Goal: Transaction & Acquisition: Purchase product/service

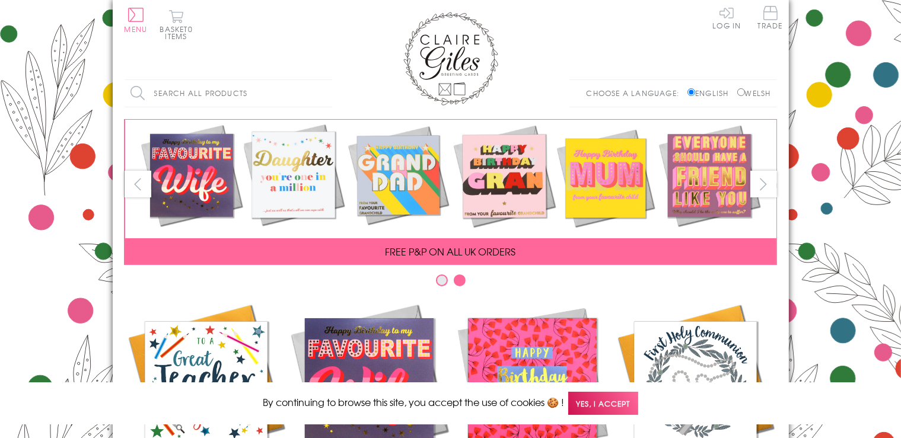
click at [625, 403] on span "Yes, I accept" at bounding box center [603, 403] width 70 height 23
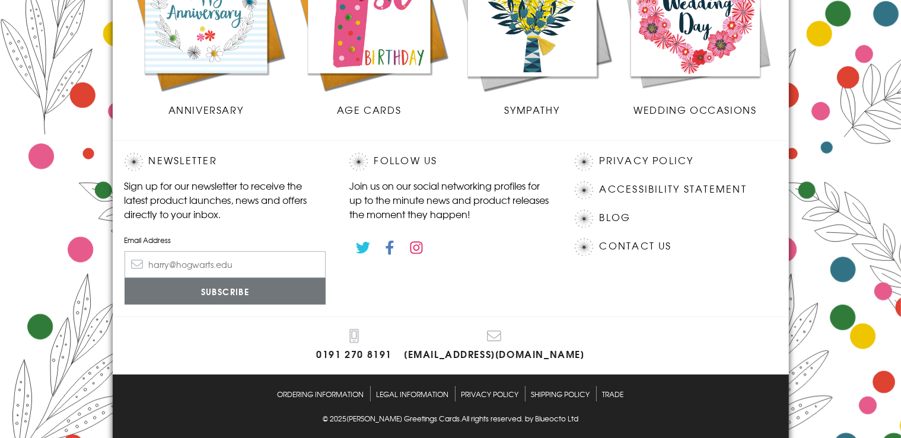
scroll to position [598, 0]
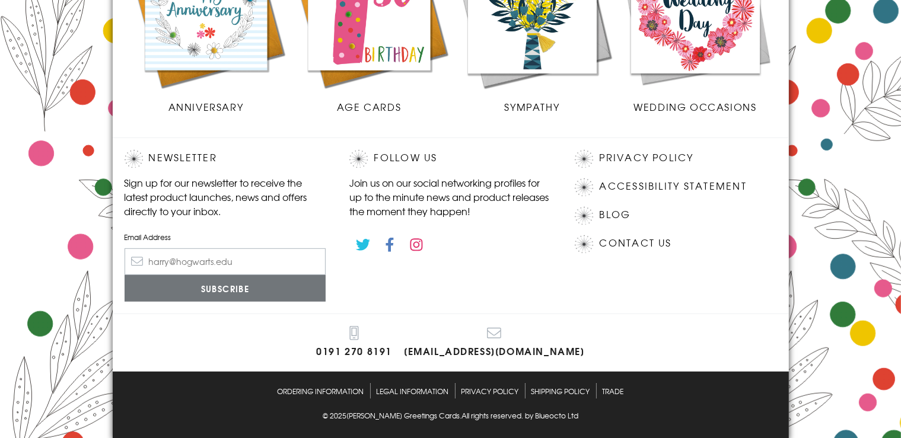
click at [521, 75] on img at bounding box center [532, 9] width 163 height 163
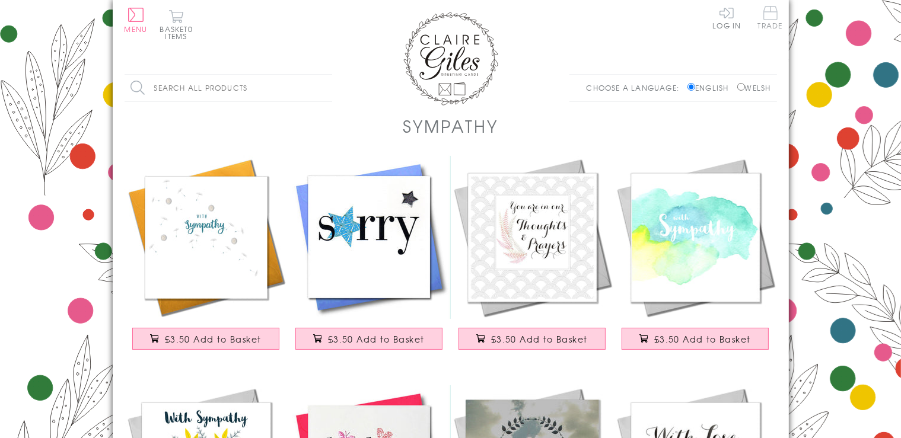
click at [768, 18] on span "Trade" at bounding box center [770, 17] width 25 height 23
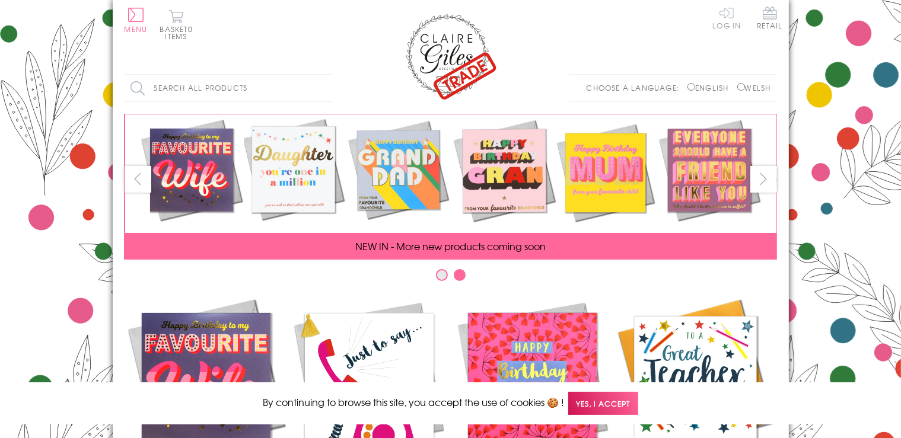
click at [720, 15] on link "Log In" at bounding box center [726, 17] width 28 height 23
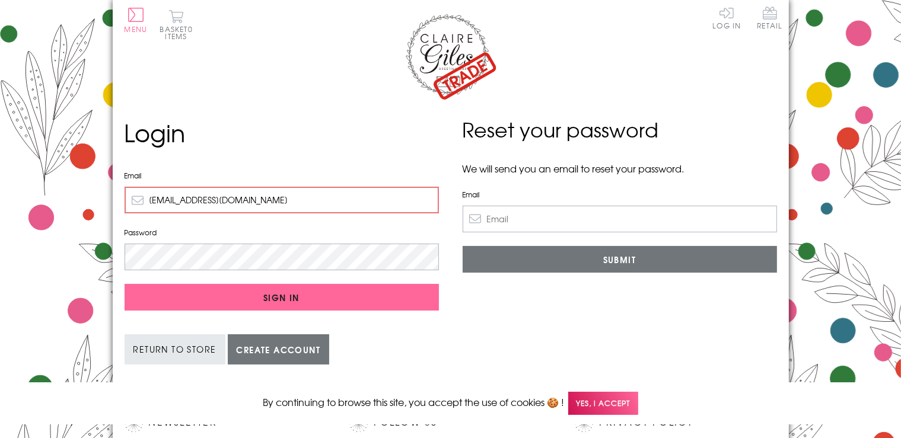
type input "[EMAIL_ADDRESS][DOMAIN_NAME]"
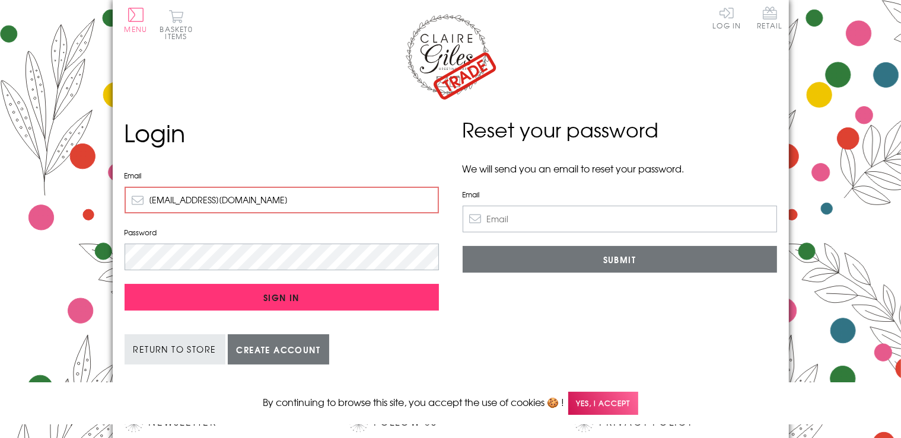
click at [300, 293] on input "Sign In" at bounding box center [282, 297] width 314 height 27
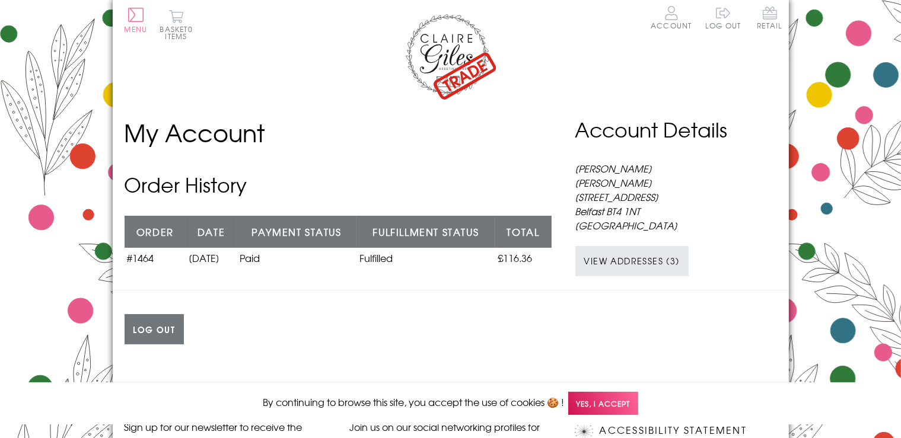
click at [583, 408] on span "Yes, I accept" at bounding box center [603, 403] width 70 height 23
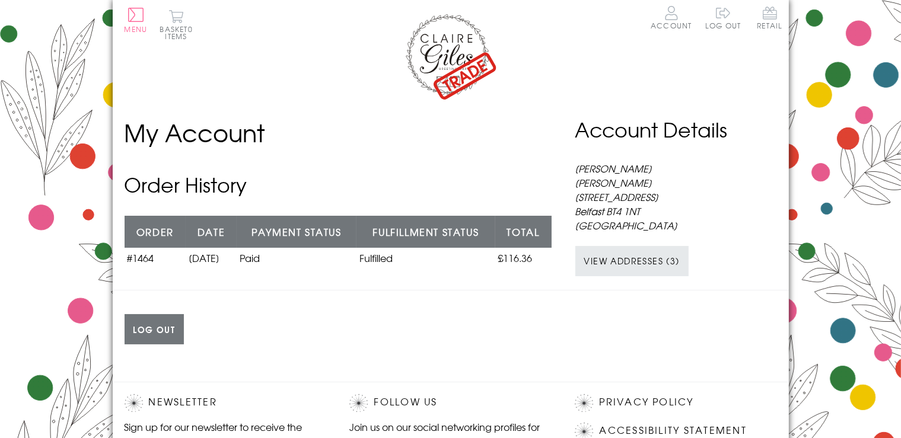
click at [873, 221] on body "Close Quick Links Home Your Account Login Your Basket Contact Us All Occasions …" at bounding box center [450, 342] width 901 height 685
click at [861, 72] on body "Close Quick Links Home Your Account Login Your Basket Contact Us All Occasions …" at bounding box center [450, 342] width 901 height 685
click at [122, 23] on header "Menu Retail Skip to content Basket 0 items Account Log out" at bounding box center [451, 51] width 676 height 103
click at [141, 18] on button "Menu" at bounding box center [136, 20] width 23 height 25
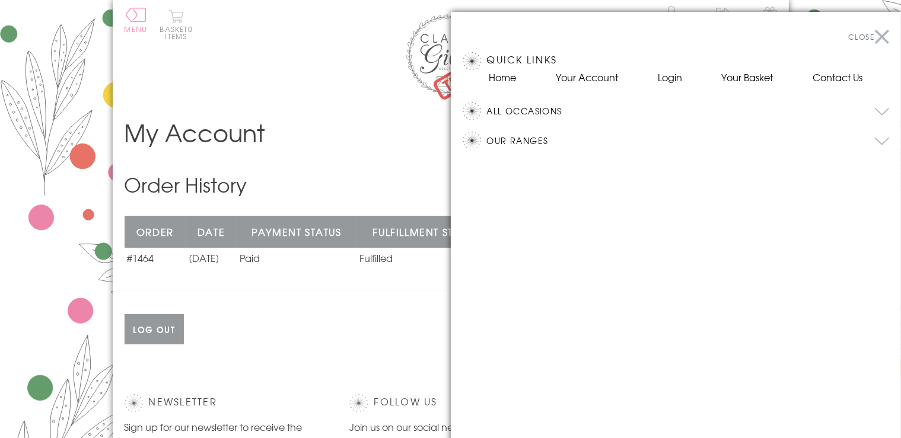
click at [496, 110] on button "All Occasions" at bounding box center [688, 111] width 403 height 18
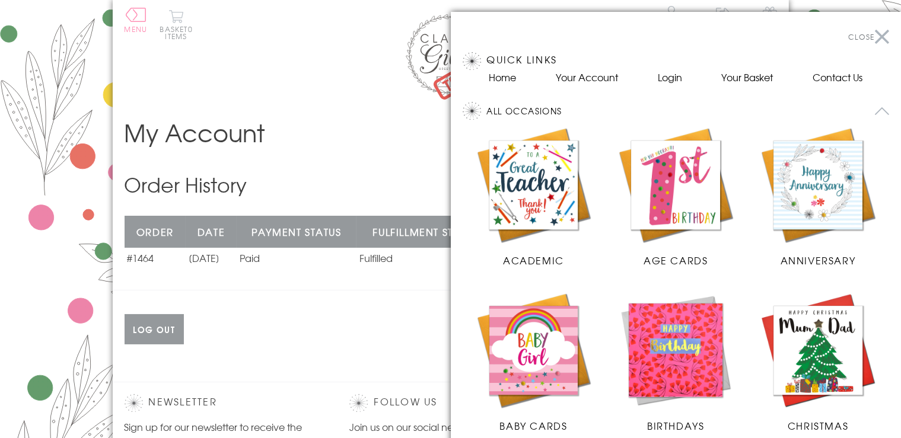
click at [500, 110] on button "All Occasions" at bounding box center [688, 111] width 403 height 18
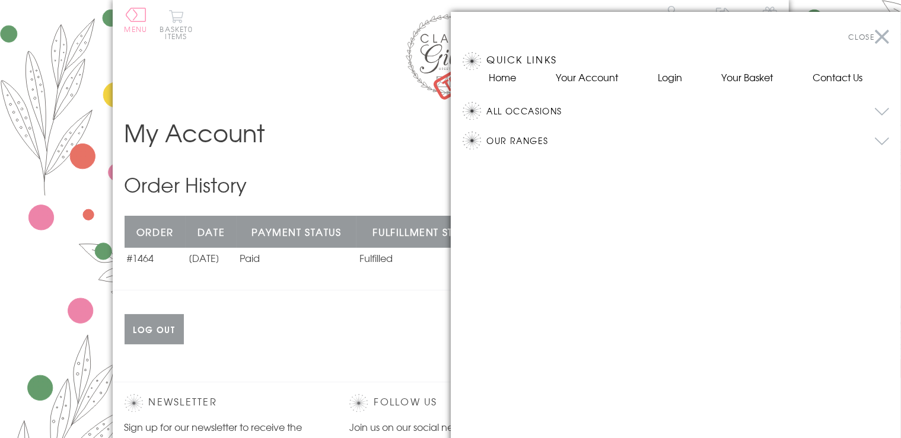
click at [499, 141] on button "Our Ranges" at bounding box center [688, 141] width 403 height 18
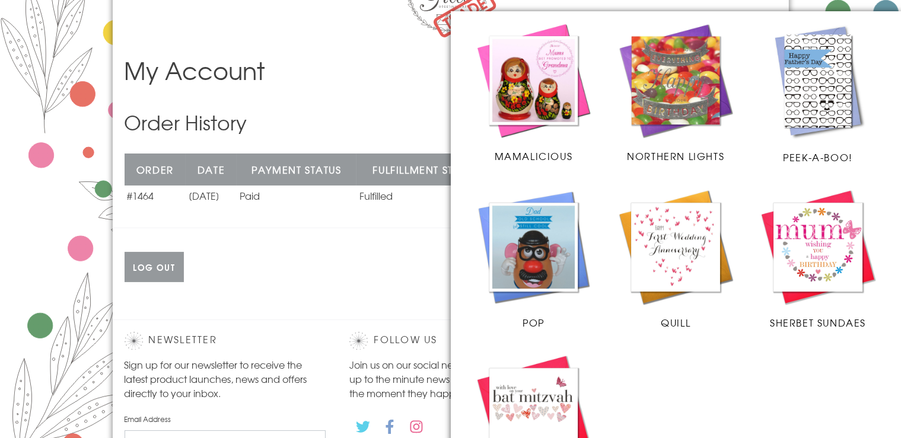
scroll to position [791, 0]
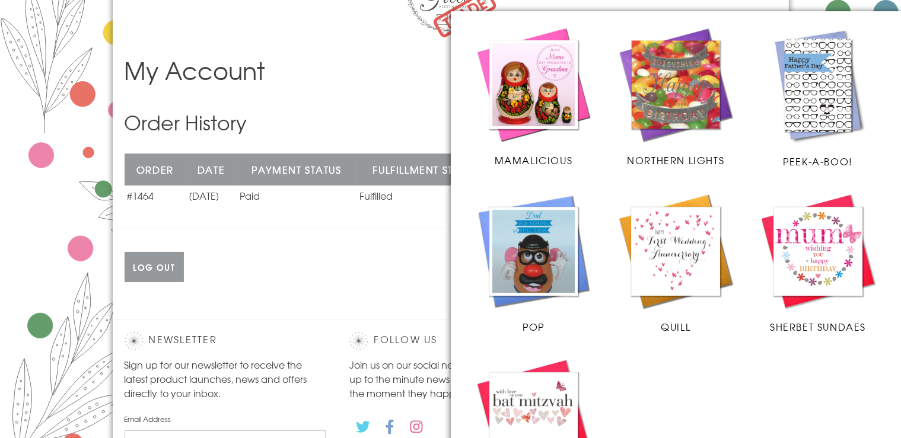
click at [817, 241] on img at bounding box center [818, 251] width 119 height 119
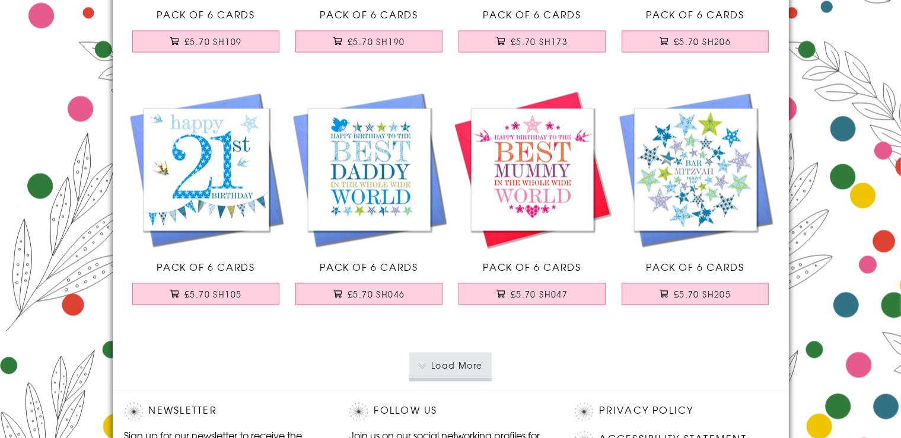
scroll to position [2341, 0]
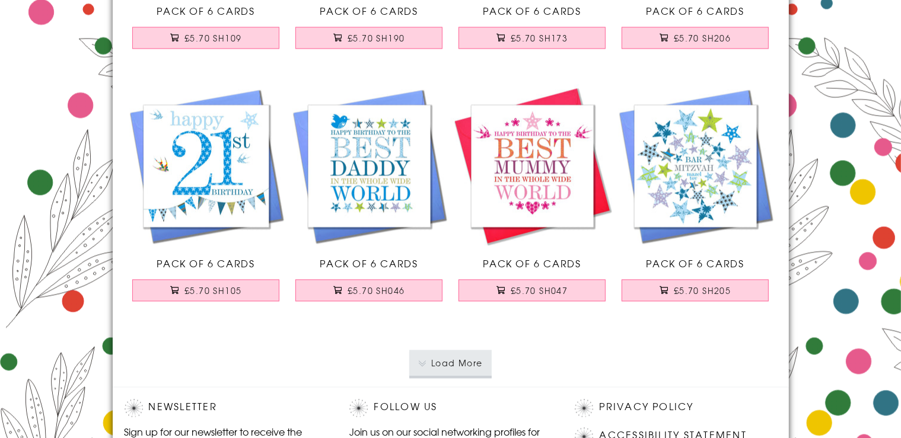
click at [471, 362] on button "Load More" at bounding box center [450, 364] width 82 height 26
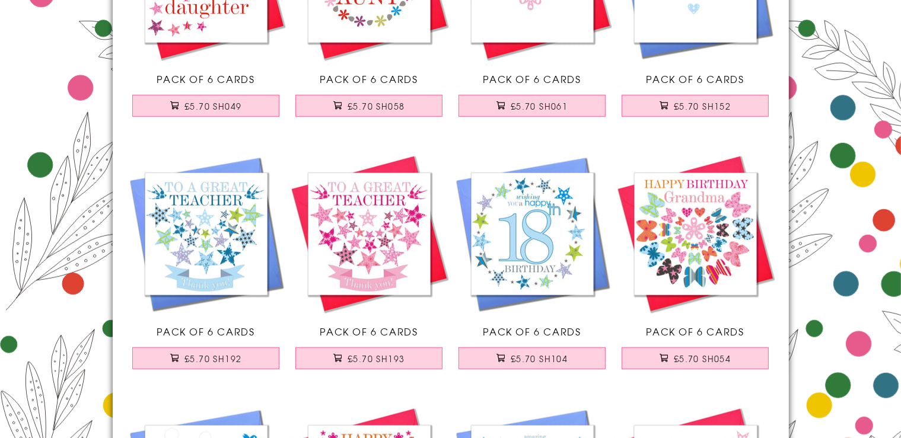
scroll to position [0, 0]
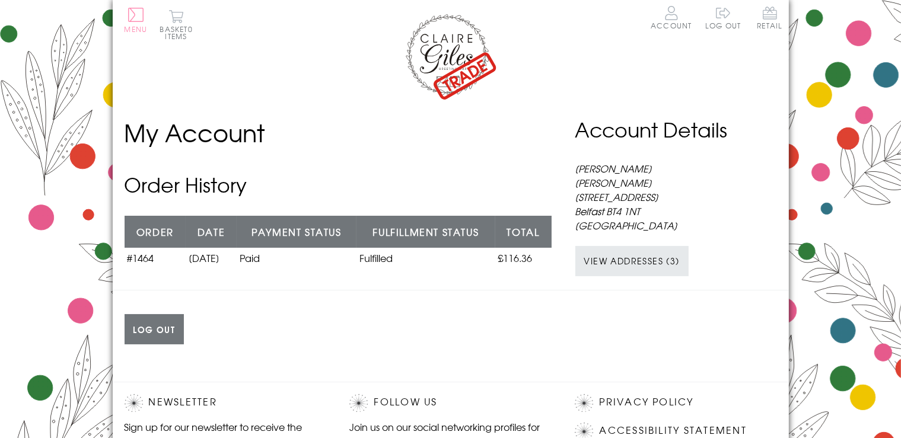
click at [138, 19] on button "Menu" at bounding box center [136, 20] width 23 height 25
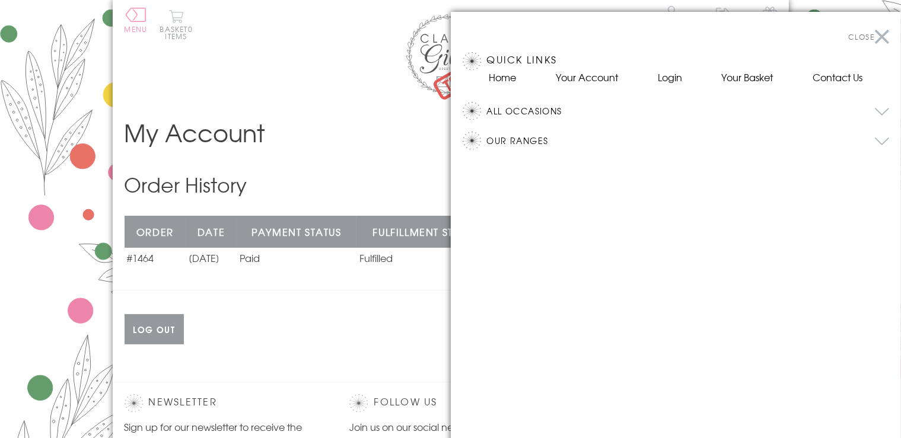
click at [519, 108] on button "All Occasions" at bounding box center [688, 111] width 403 height 18
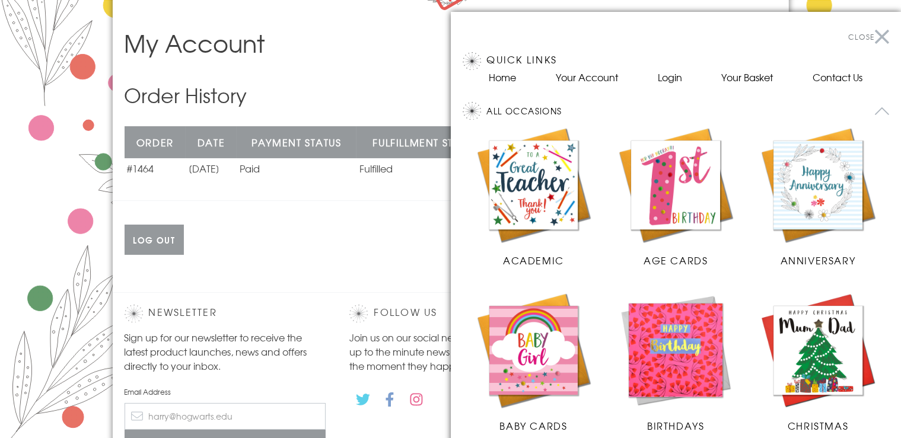
scroll to position [94, 0]
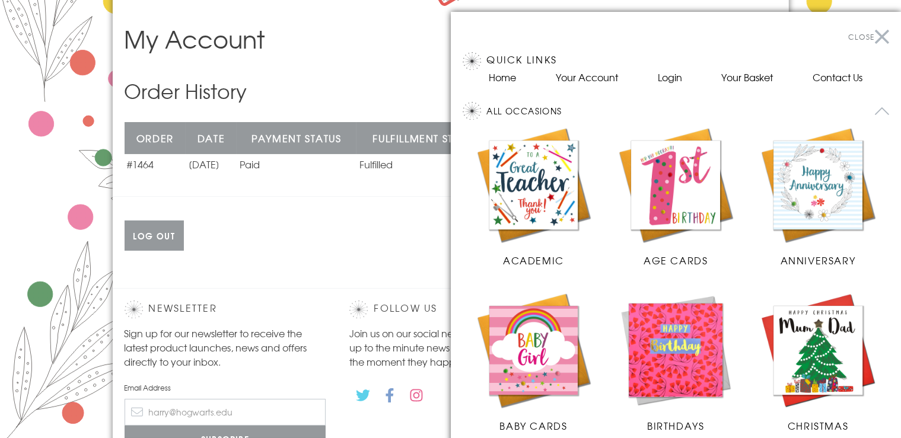
drag, startPoint x: 894, startPoint y: 147, endPoint x: 892, endPoint y: 179, distance: 32.1
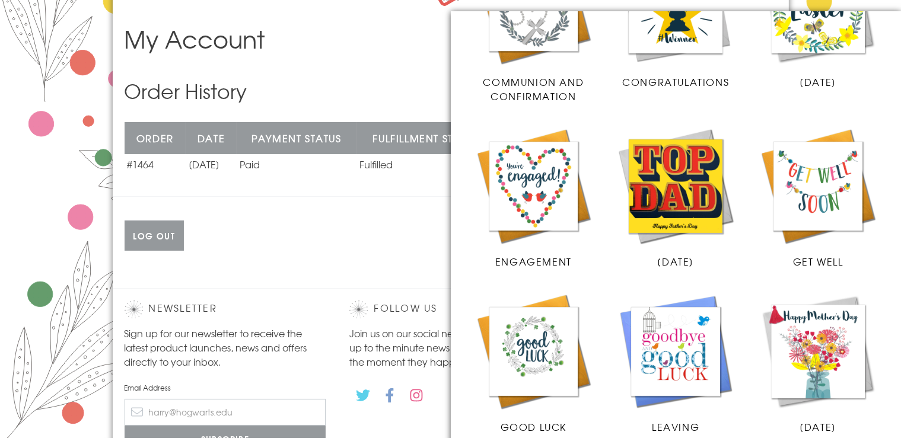
scroll to position [548, 0]
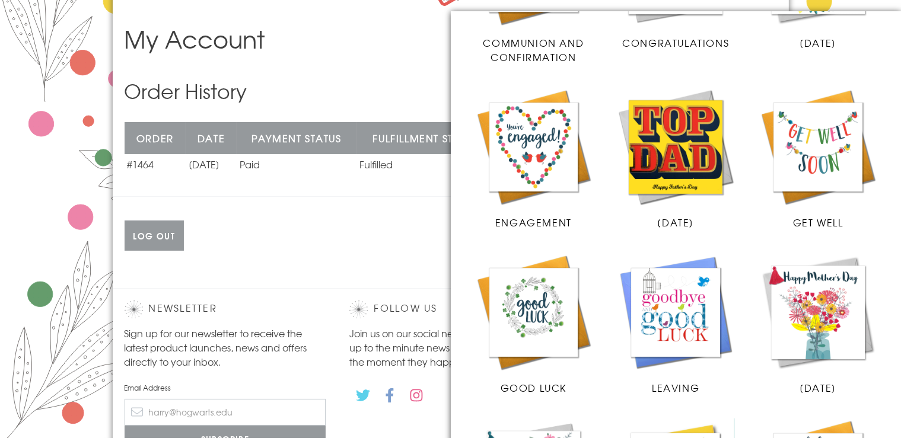
click at [538, 150] on img at bounding box center [534, 147] width 119 height 119
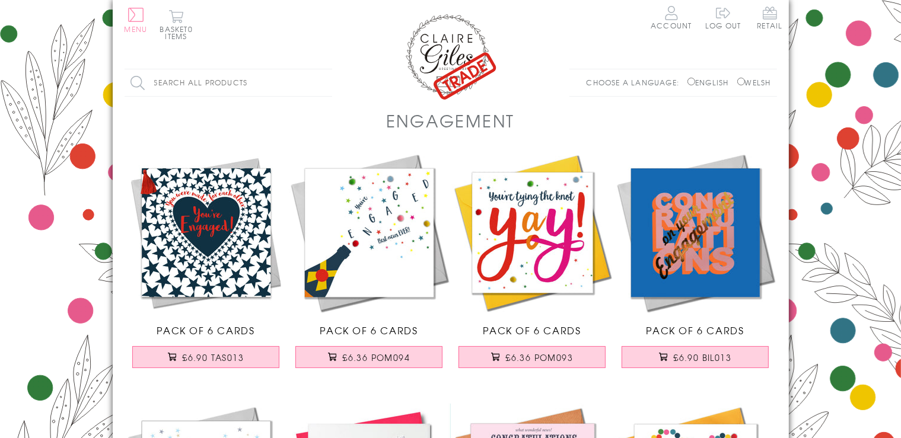
click at [132, 20] on button "Menu" at bounding box center [136, 20] width 23 height 25
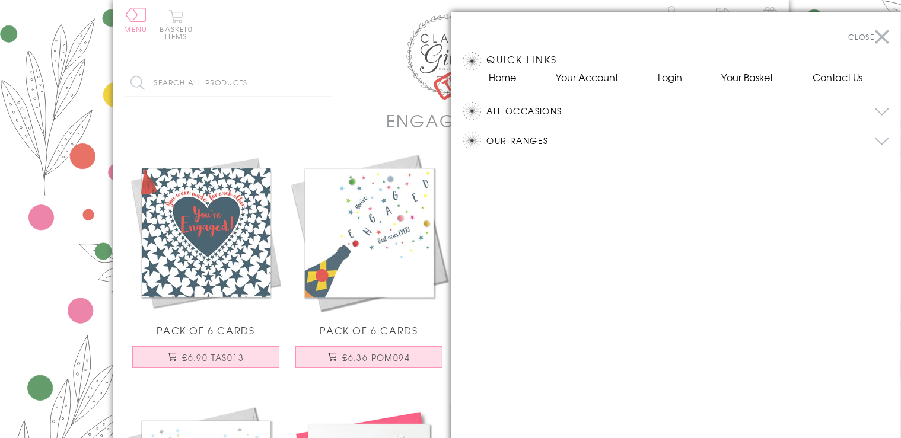
click at [503, 139] on button "Our Ranges" at bounding box center [688, 141] width 403 height 18
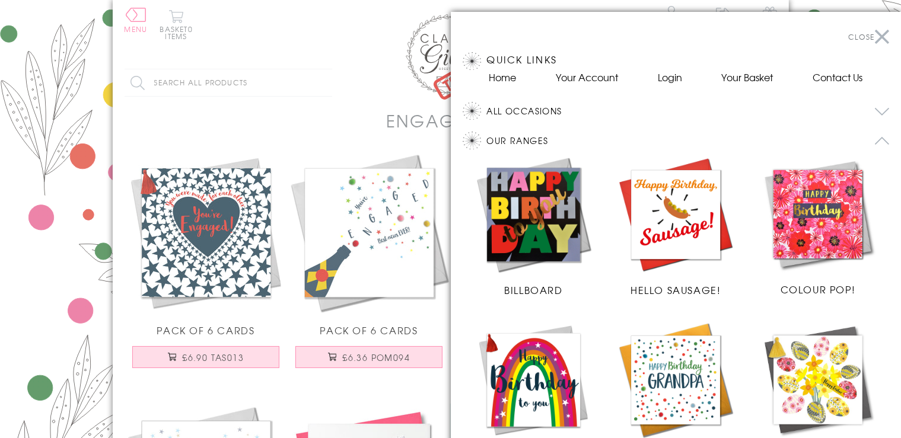
click at [661, 356] on img at bounding box center [675, 380] width 119 height 119
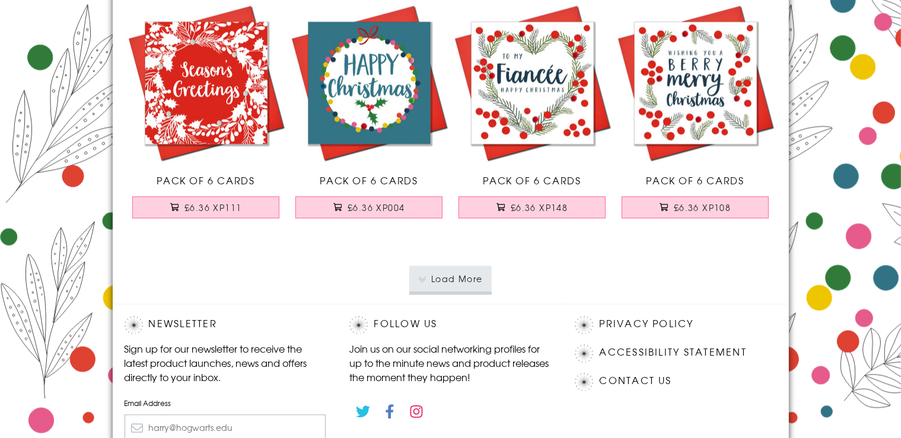
scroll to position [2474, 0]
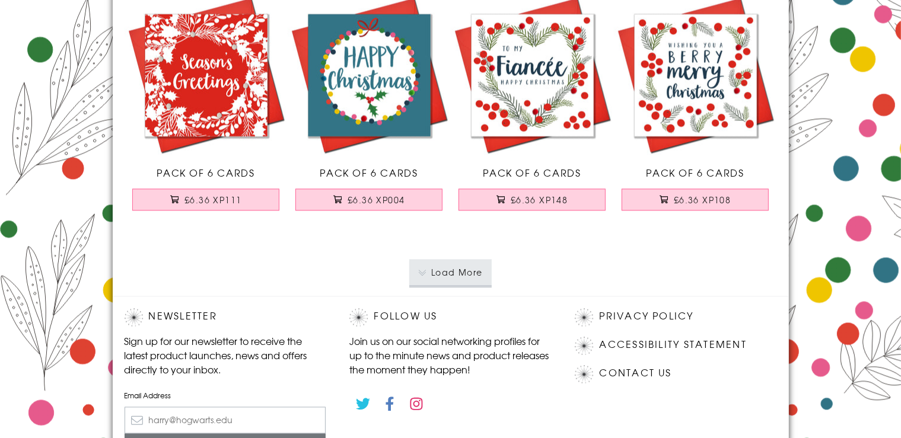
click at [476, 267] on button "Load More" at bounding box center [450, 272] width 82 height 26
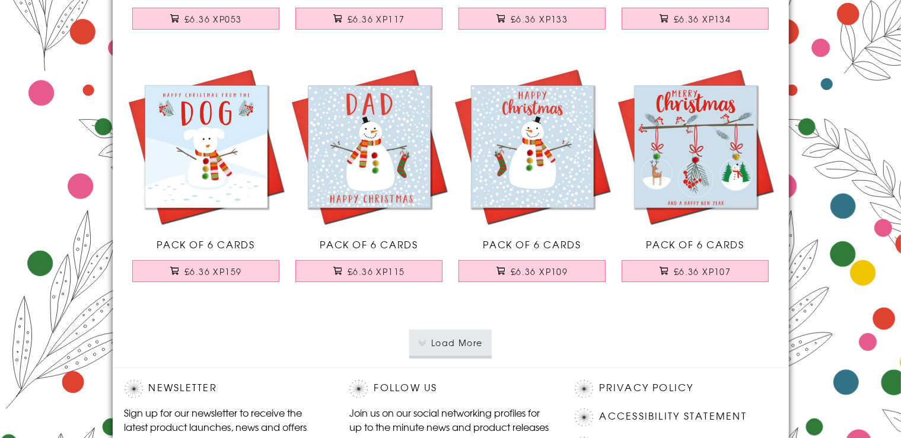
scroll to position [4980, 0]
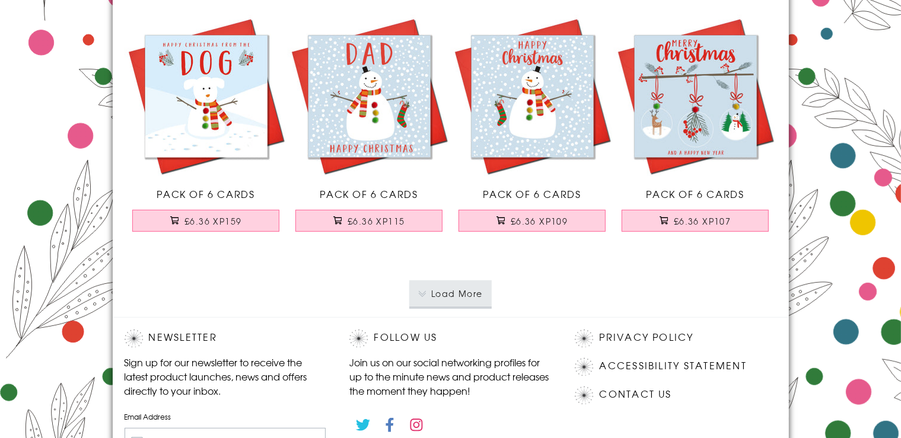
click at [460, 291] on button "Load More" at bounding box center [450, 294] width 82 height 26
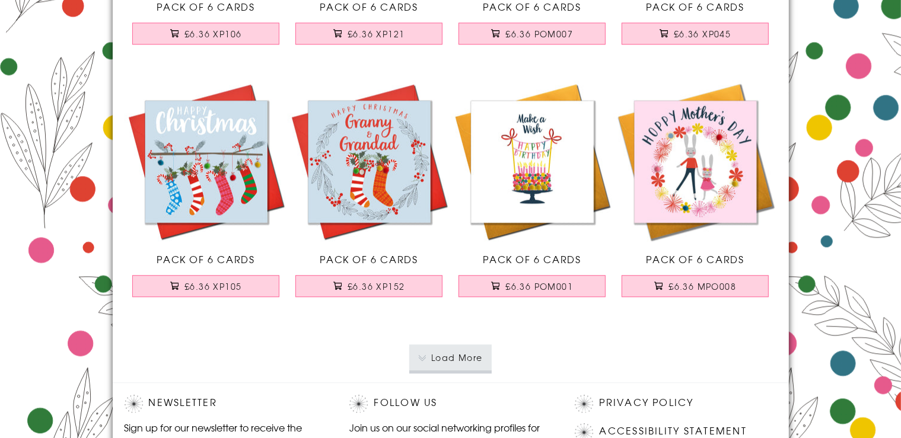
scroll to position [7465, 0]
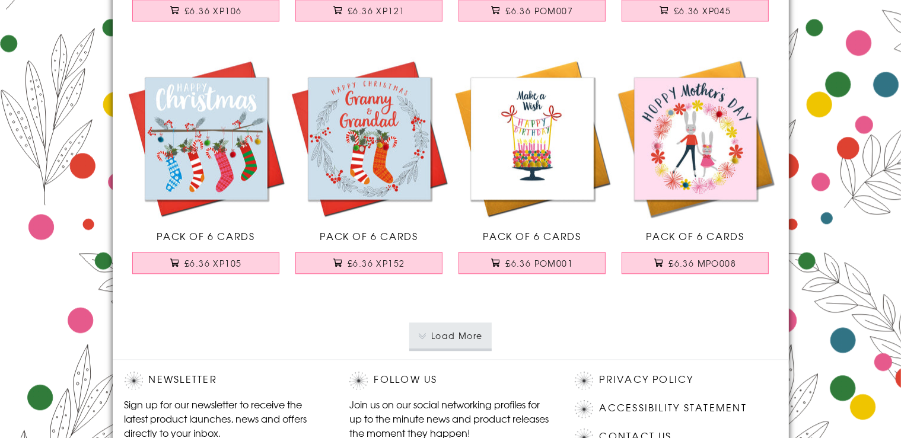
click at [456, 325] on button "Load More" at bounding box center [450, 336] width 82 height 26
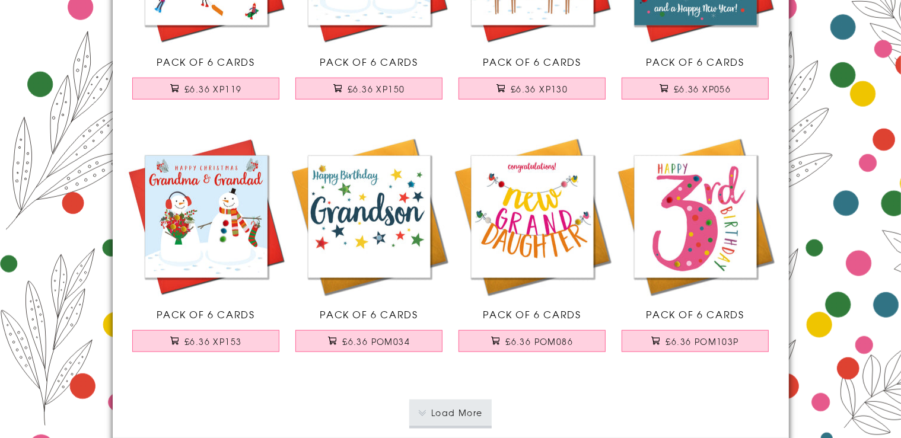
scroll to position [9971, 0]
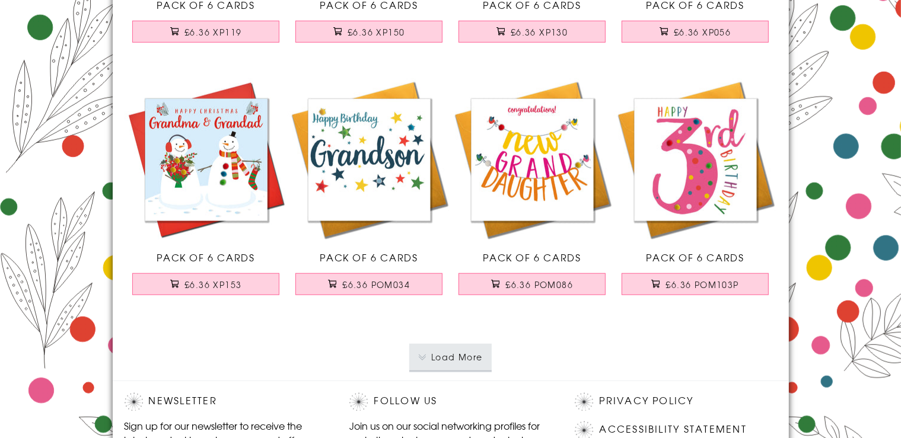
click at [459, 358] on button "Load More" at bounding box center [450, 357] width 82 height 26
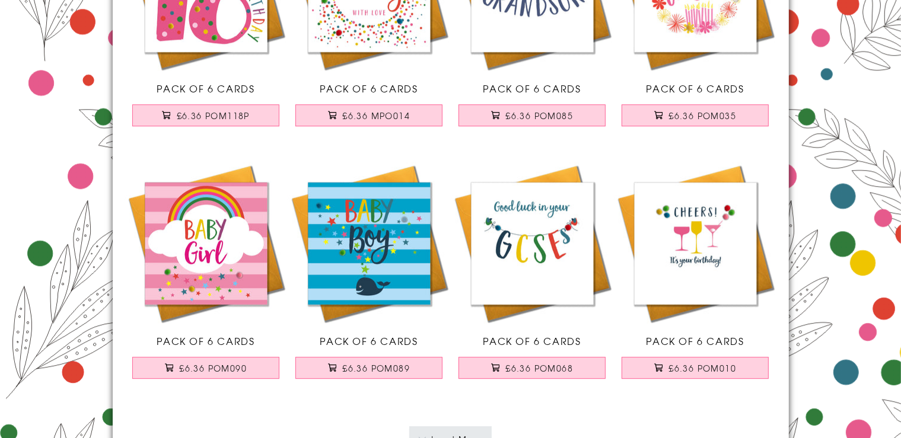
scroll to position [12477, 0]
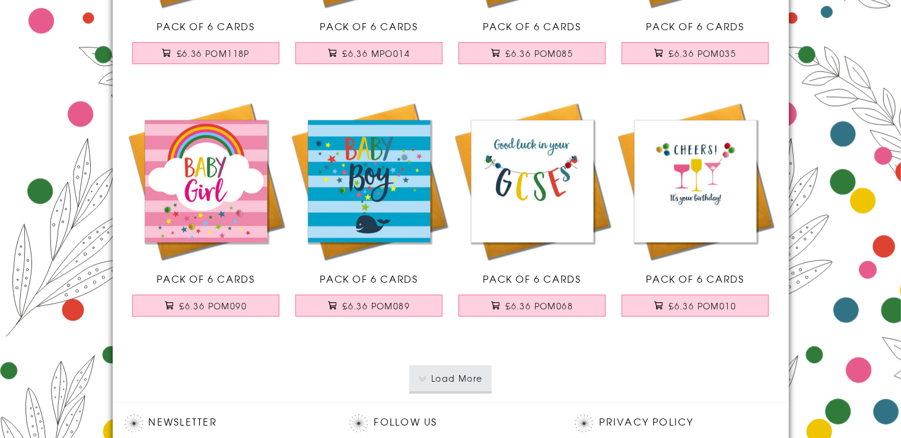
click at [473, 367] on button "Load More" at bounding box center [450, 378] width 82 height 26
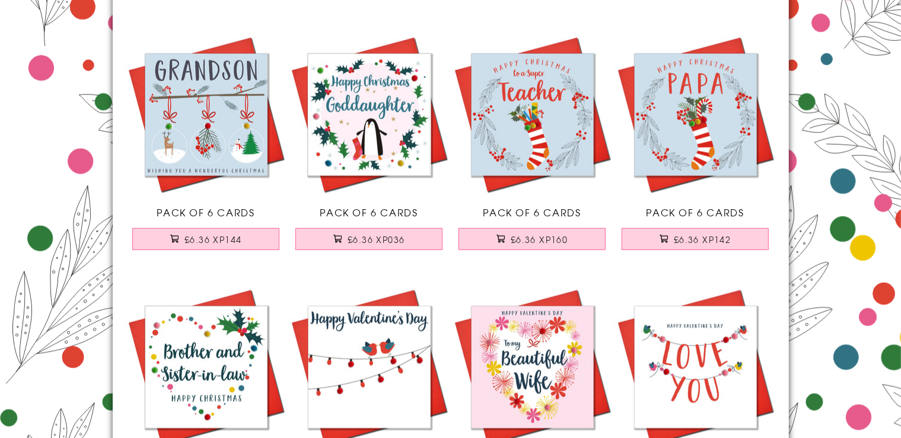
scroll to position [14983, 0]
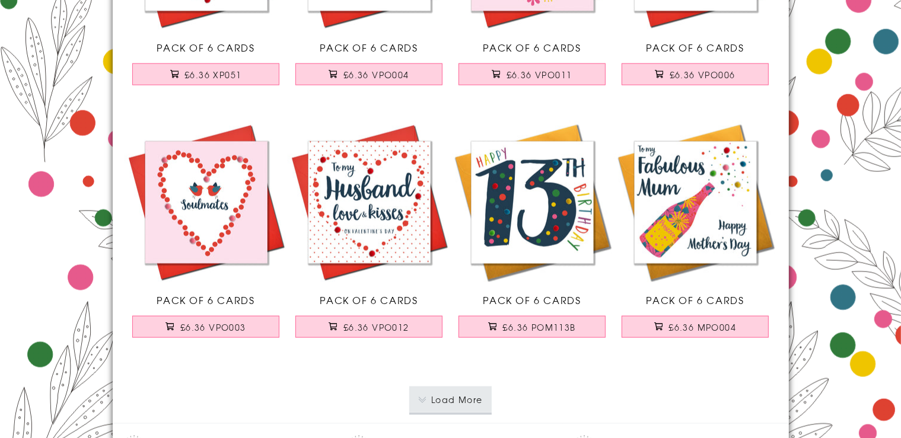
click at [457, 388] on button "Load More" at bounding box center [450, 400] width 82 height 26
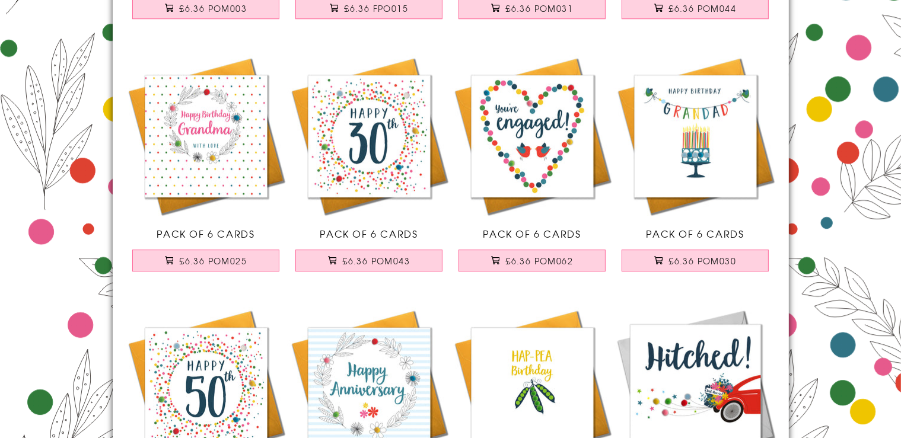
scroll to position [17489, 0]
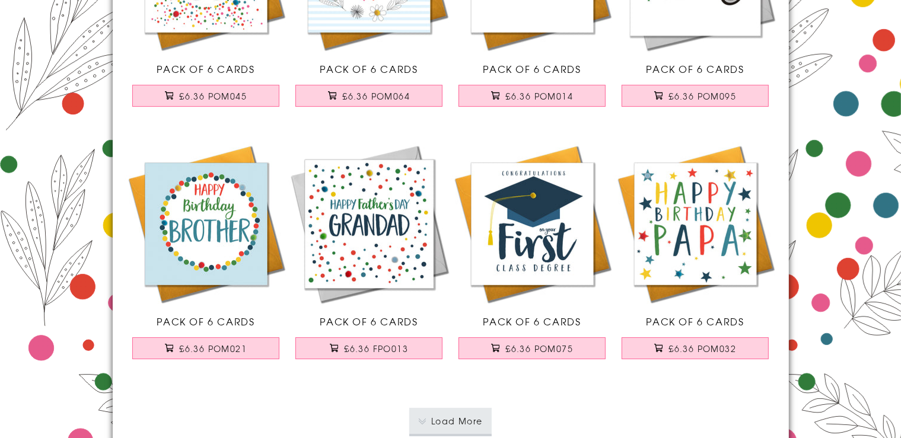
click at [435, 408] on button "Load More" at bounding box center [450, 421] width 82 height 26
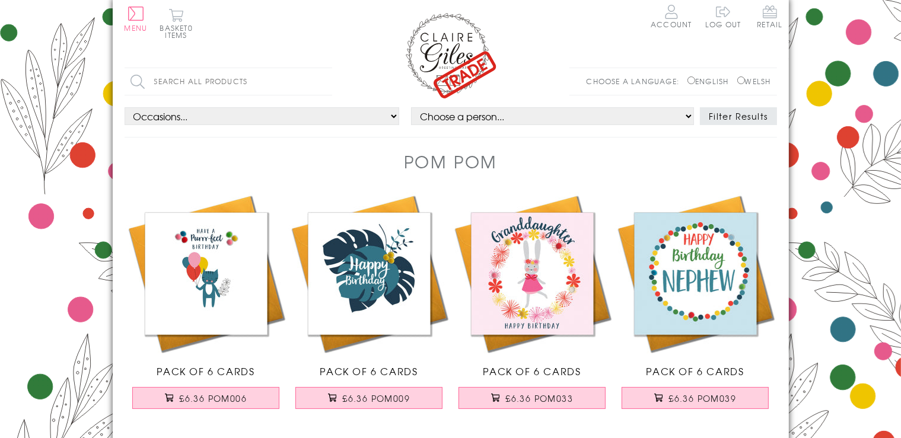
scroll to position [0, 0]
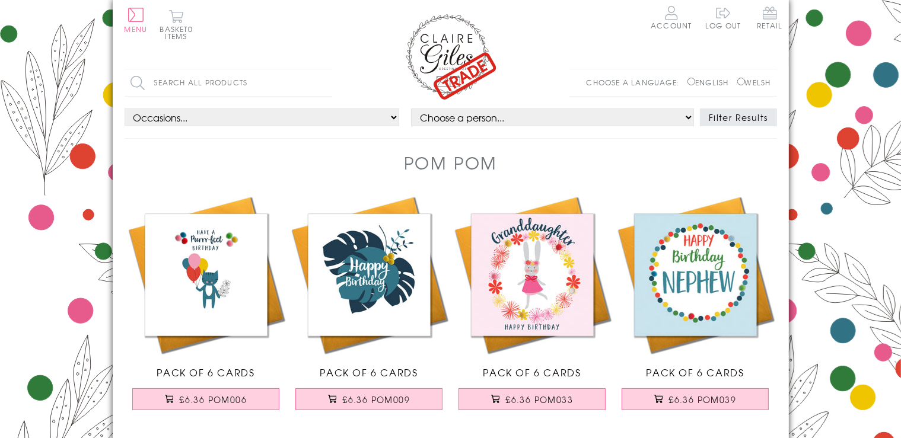
click at [125, 109] on select "Occasions... ALL Birthday Age Birthday Open Birthday Relation Christmas [DATE] …" at bounding box center [262, 118] width 275 height 18
click at [411, 109] on select "Choose a person... All Mum Dad Daughter Son Brother Sister Husband Wife Grandma…" at bounding box center [552, 118] width 283 height 18
select select "all"
click option "All" at bounding box center [0, 0] width 0 height 0
click at [125, 109] on select "Occasions... ALL Birthday Age Birthday Open Birthday Relation Christmas [DATE] …" at bounding box center [262, 118] width 275 height 18
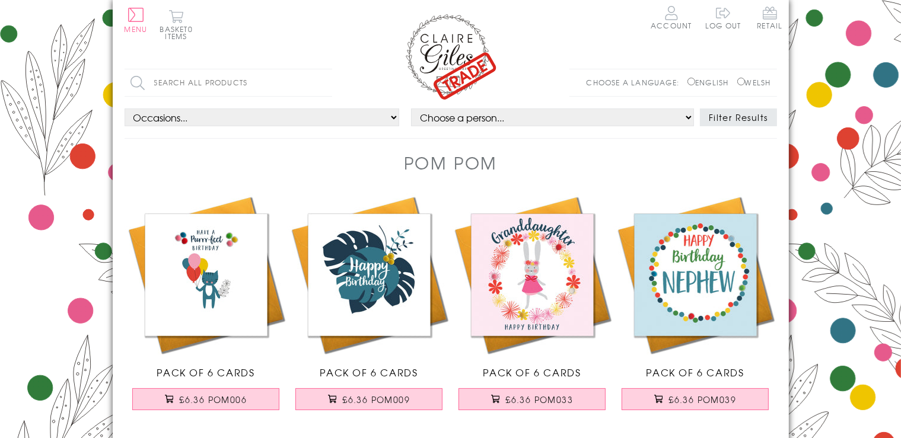
select select "occ:Birthday_Open"
click option "Birthday Open" at bounding box center [0, 0] width 0 height 0
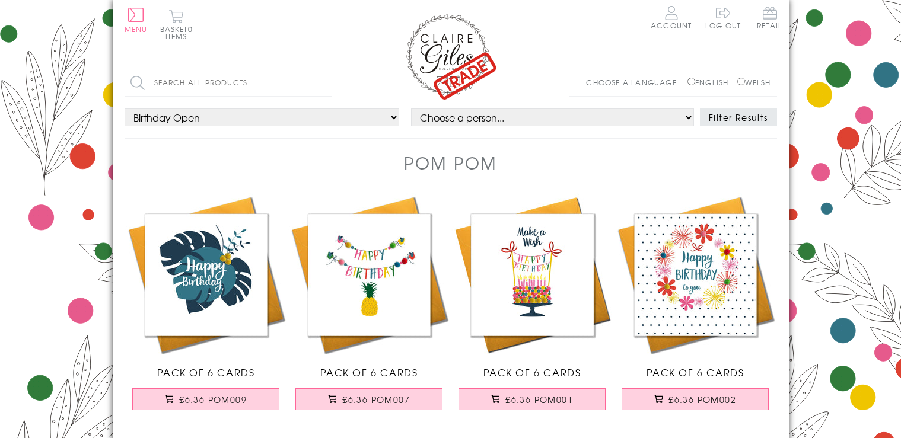
select select "occ:Birthday_Open"
click at [732, 120] on button "Filter Results" at bounding box center [738, 118] width 77 height 18
select select "occ:Birthday_Open"
click at [733, 117] on button "Filter Results" at bounding box center [738, 118] width 77 height 18
select select "occ:Birthday_Open"
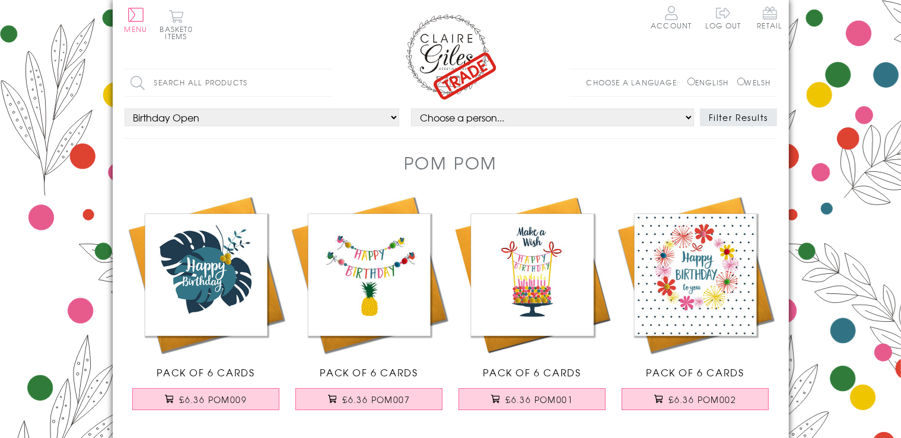
click at [125, 109] on select "Occasions... ALL Birthday Age Birthday Open Birthday Relation Christmas [DATE] …" at bounding box center [262, 118] width 275 height 18
